Goal: Task Accomplishment & Management: Manage account settings

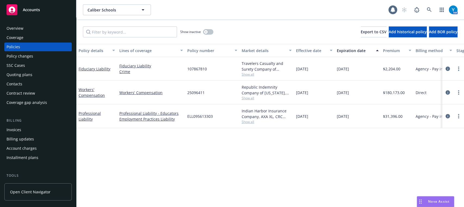
click at [81, 1] on div "Caliber Schools Caliber Schools 1 AM" at bounding box center [270, 10] width 388 height 20
click at [209, 31] on button "button" at bounding box center [208, 31] width 10 height 5
